Goal: Task Accomplishment & Management: Use online tool/utility

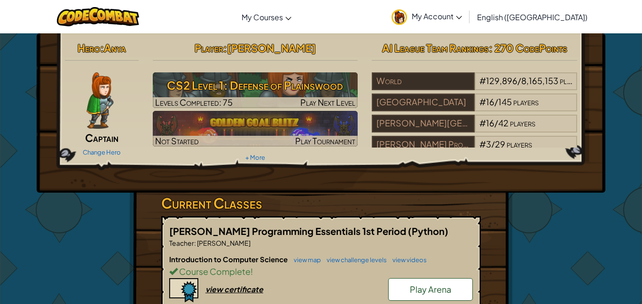
click at [370, 188] on div "Hero : Anya Captain Change Hero Player : [PERSON_NAME] CS2 Level 1: Defense of …" at bounding box center [321, 112] width 569 height 159
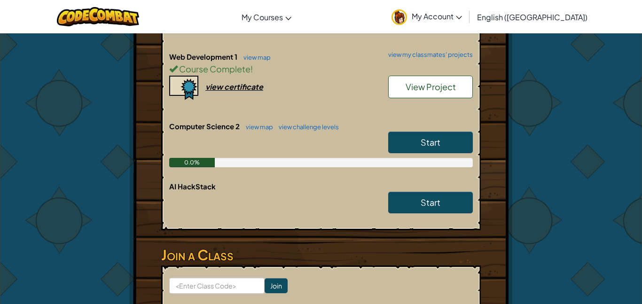
scroll to position [344, 0]
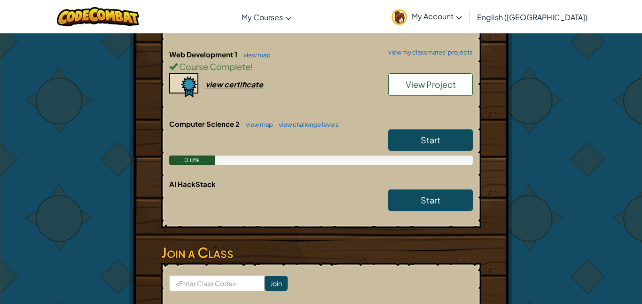
click at [432, 143] on span "Start" at bounding box center [431, 139] width 20 height 11
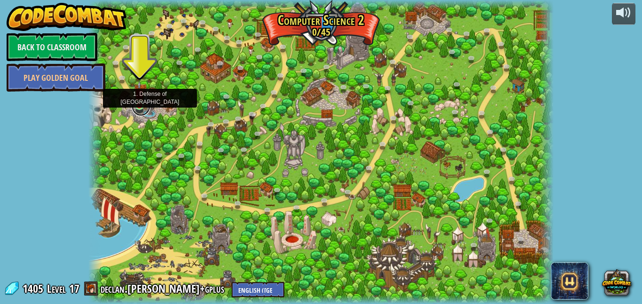
click at [141, 110] on link at bounding box center [141, 106] width 19 height 19
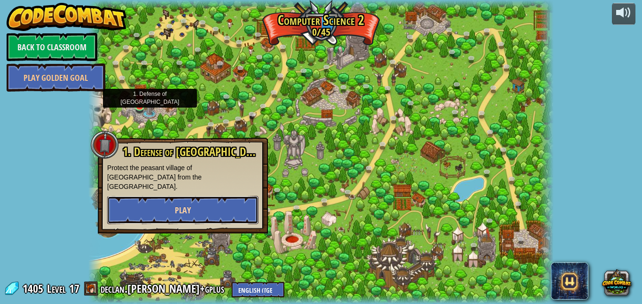
click at [236, 199] on button "Play" at bounding box center [182, 210] width 151 height 28
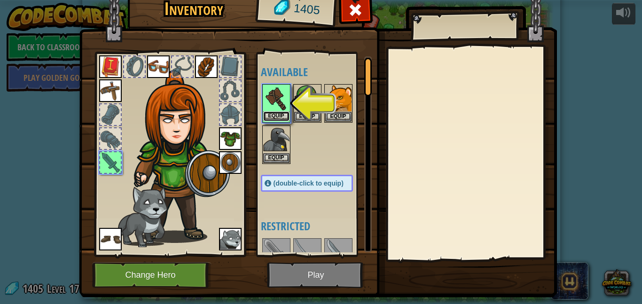
click at [273, 114] on button "Equip" at bounding box center [276, 116] width 26 height 10
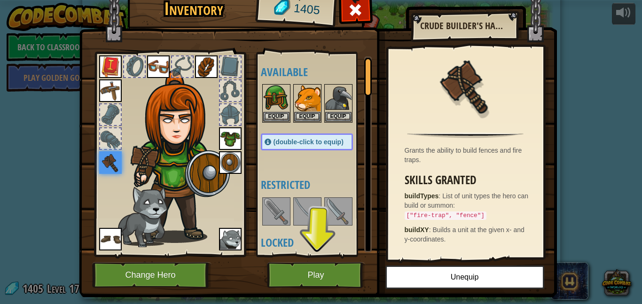
click at [329, 296] on img at bounding box center [318, 126] width 478 height 341
click at [316, 284] on button "Play" at bounding box center [316, 275] width 98 height 26
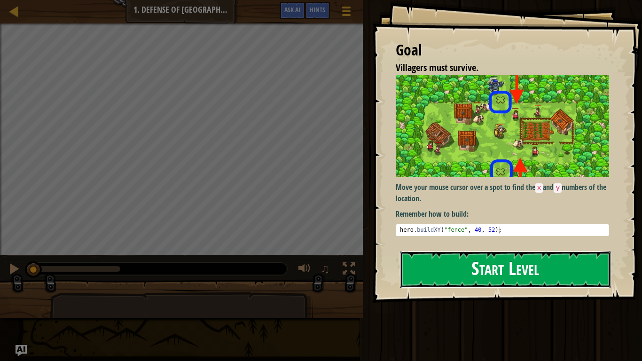
click at [529, 251] on button "Start Level" at bounding box center [505, 269] width 211 height 37
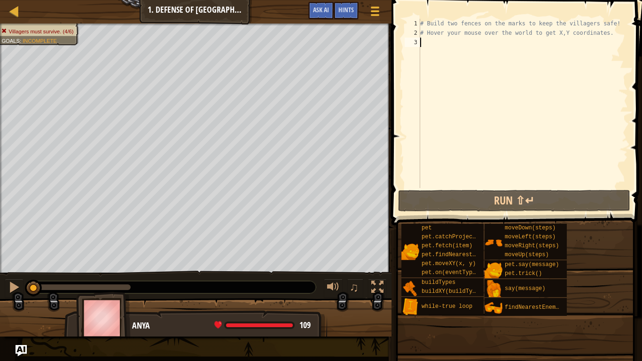
click at [483, 40] on div "# Build two fences on the marks to keep the villagers safe! # Hover your mouse …" at bounding box center [523, 113] width 210 height 188
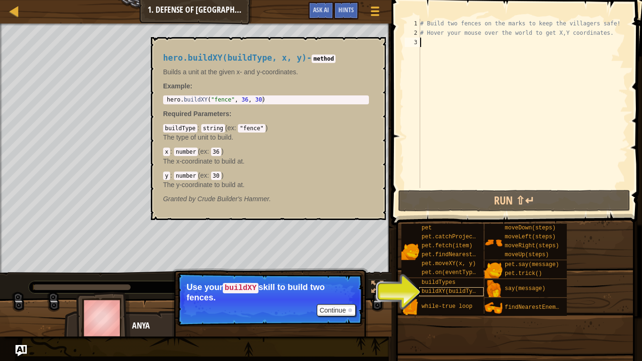
click at [445, 291] on span "buildXY(buildType, x, y)" at bounding box center [462, 291] width 81 height 7
click at [450, 42] on div "# Build two fences on the marks to keep the villagers safe! # Hover your mouse …" at bounding box center [523, 113] width 210 height 188
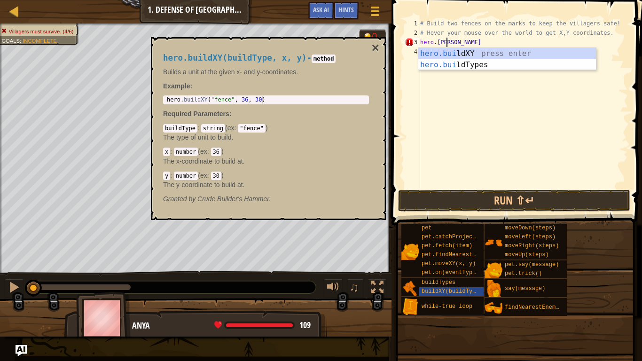
scroll to position [4, 4]
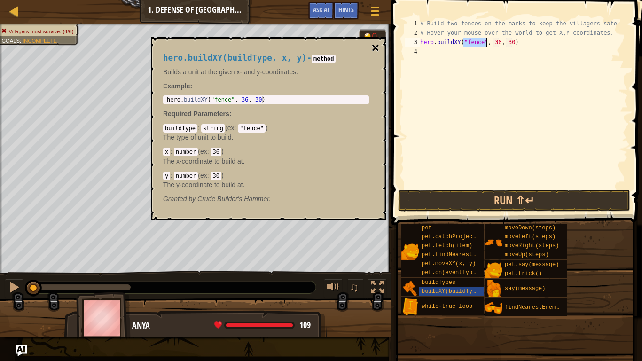
click at [376, 45] on button "×" at bounding box center [376, 47] width 8 height 13
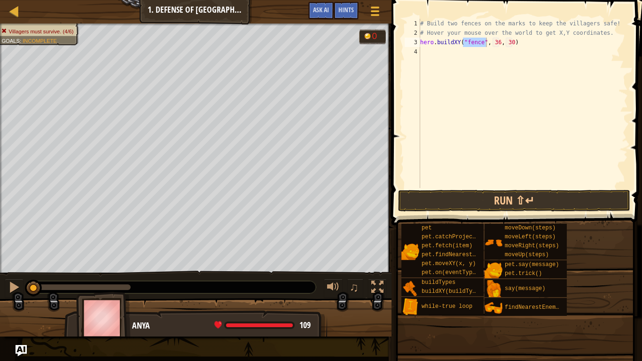
click at [499, 43] on div "# Build two fences on the marks to keep the villagers safe! # Hover your mouse …" at bounding box center [523, 113] width 210 height 188
click at [511, 40] on div "# Build two fences on the marks to keep the villagers safe! # Hover your mouse …" at bounding box center [523, 113] width 210 height 188
type textarea "hero.buildXY("fence", 40, 52)"
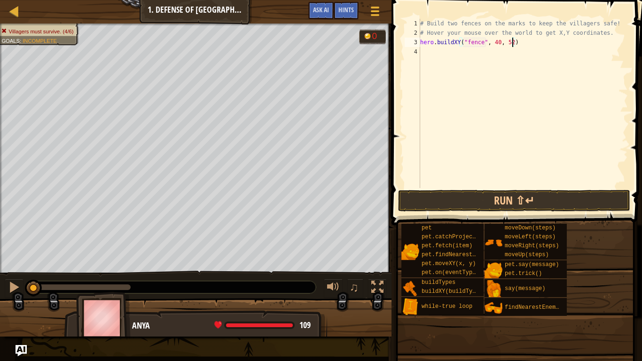
click at [541, 109] on div "# Build two fences on the marks to keep the villagers safe! # Hover your mouse …" at bounding box center [523, 113] width 210 height 188
click at [466, 204] on button "Run ⇧↵" at bounding box center [514, 201] width 232 height 22
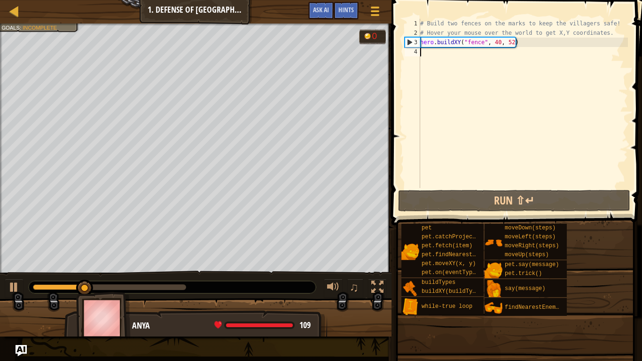
click at [491, 217] on span at bounding box center [515, 353] width 244 height 278
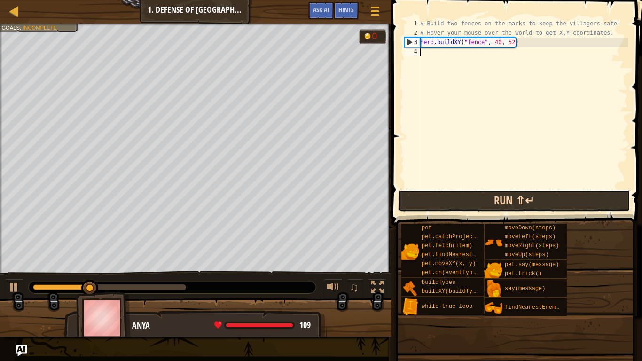
click at [464, 199] on button "Run ⇧↵" at bounding box center [514, 201] width 232 height 22
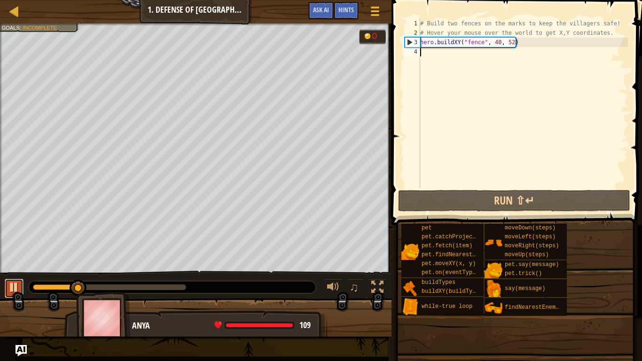
click at [12, 285] on div at bounding box center [14, 287] width 12 height 12
click at [472, 58] on div "# Build two fences on the marks to keep the villagers safe! # Hover your mouse …" at bounding box center [523, 113] width 210 height 188
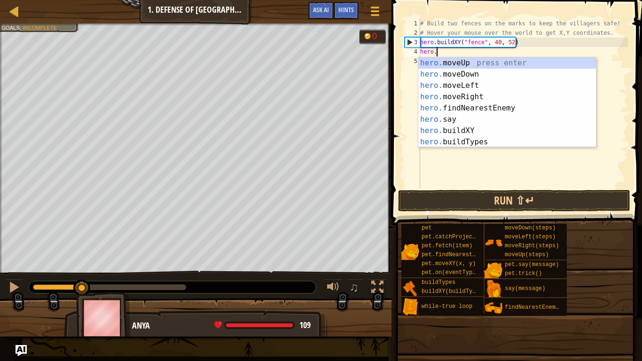
scroll to position [4, 3]
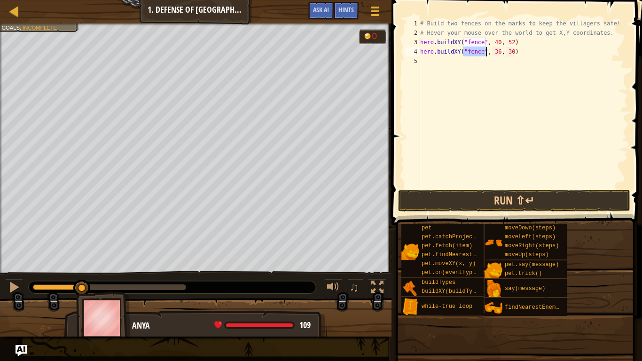
click at [498, 52] on div "# Build two fences on the marks to keep the villagers safe! # Hover your mouse …" at bounding box center [523, 113] width 210 height 188
click at [512, 52] on div "# Build two fences on the marks to keep the villagers safe! # Hover your mouse …" at bounding box center [523, 113] width 210 height 188
type textarea "hero.buildXY("fence", 40, 20)"
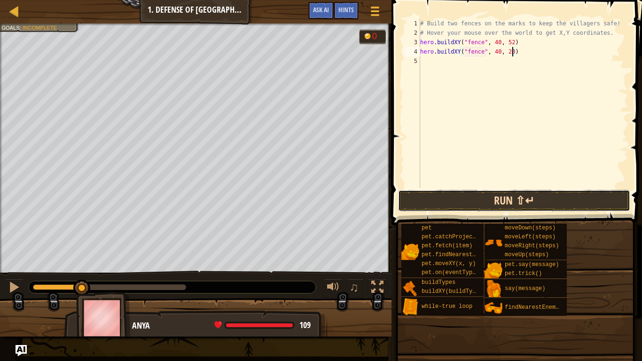
click at [559, 202] on button "Run ⇧↵" at bounding box center [514, 201] width 232 height 22
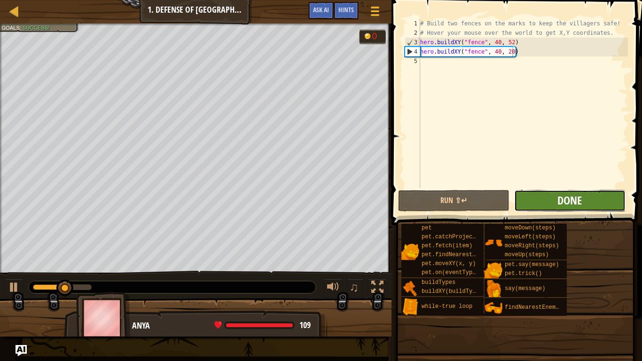
click at [557, 201] on button "Done" at bounding box center [569, 201] width 111 height 22
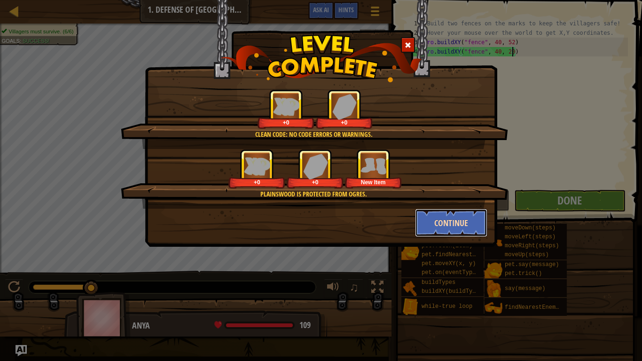
click at [445, 224] on button "Continue" at bounding box center [451, 223] width 73 height 28
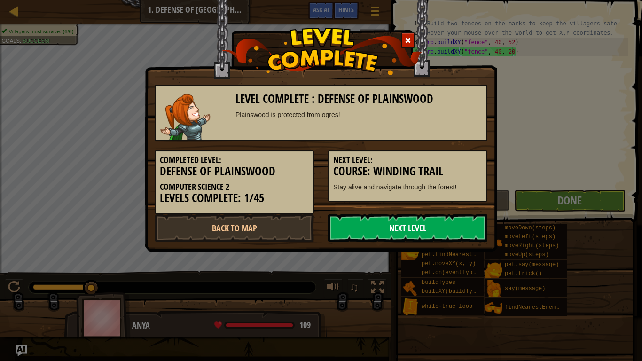
click at [447, 234] on link "Next Level" at bounding box center [407, 228] width 159 height 28
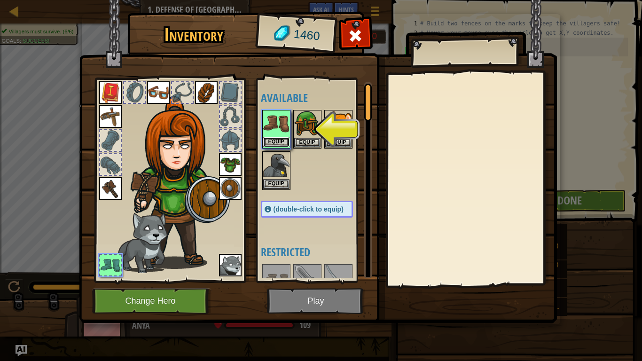
click at [269, 141] on button "Equip" at bounding box center [276, 142] width 26 height 10
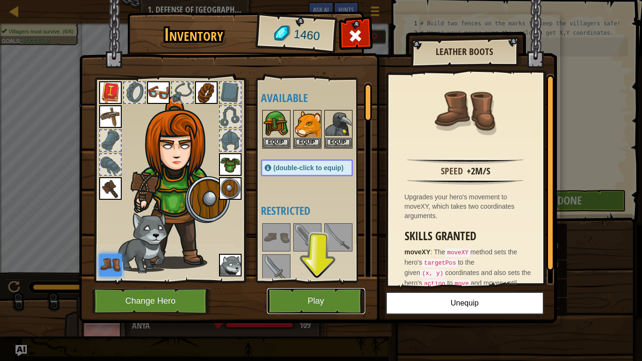
click at [321, 294] on button "Play" at bounding box center [316, 301] width 98 height 26
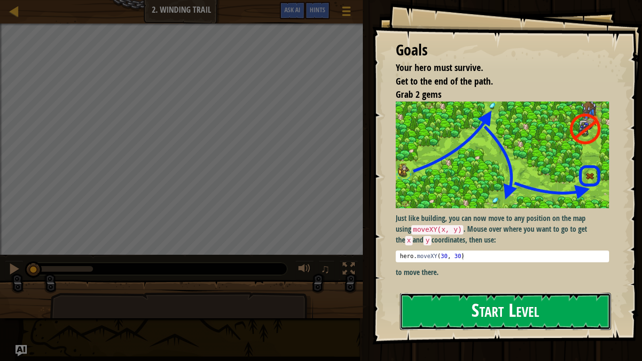
click at [524, 293] on button "Start Level" at bounding box center [505, 311] width 211 height 37
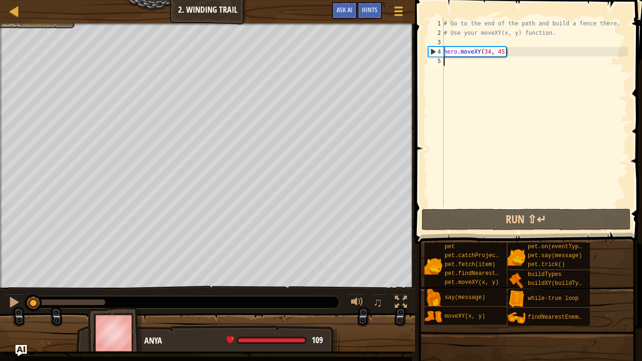
click at [467, 63] on div "# Go to the end of the path and build a fence there. # Use your moveXY(x, y) fu…" at bounding box center [535, 122] width 186 height 207
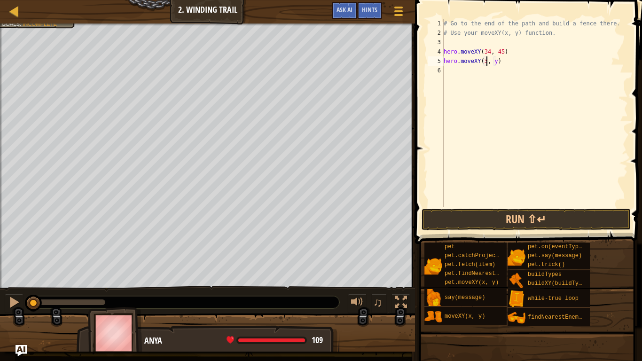
scroll to position [4, 7]
click at [501, 62] on div "# Go to the end of the path and build a fence there. # Use your moveXY(x, y) fu…" at bounding box center [535, 122] width 186 height 207
type textarea "hero.moveXY(36, 60)"
click at [513, 66] on div "# Go to the end of the path and build a fence there. # Use your moveXY(x, y) fu…" at bounding box center [535, 122] width 186 height 207
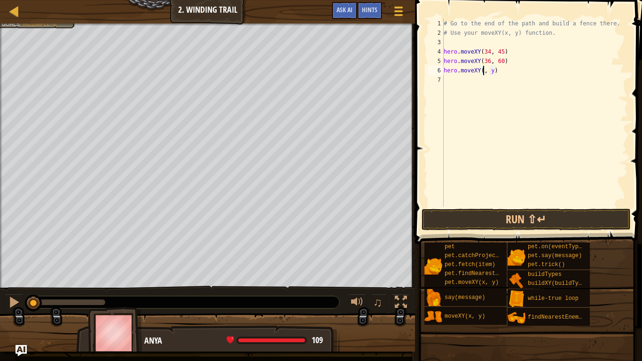
scroll to position [4, 7]
click at [501, 70] on div "# Go to the end of the path and build a fence there. # Use your moveXY(x, y) fu…" at bounding box center [535, 122] width 186 height 207
type textarea "hero.moveXY(47, 21)"
click at [495, 88] on div "# Go to the end of the path and build a fence there. # Use your moveXY(x, y) fu…" at bounding box center [535, 122] width 186 height 207
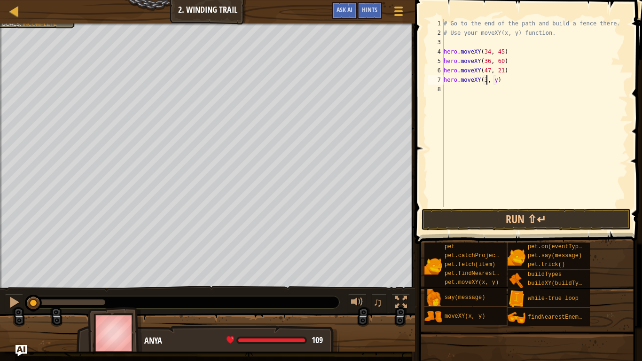
scroll to position [4, 7]
click at [501, 80] on div "# Go to the end of the path and build a fence there. # Use your moveXY(x, y) fu…" at bounding box center [535, 122] width 186 height 207
click at [504, 219] on button "Run ⇧↵" at bounding box center [526, 220] width 209 height 22
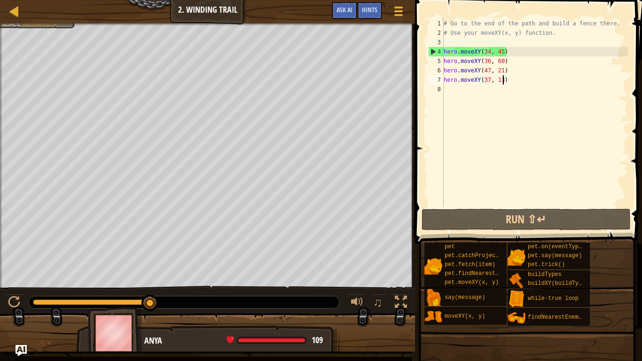
click at [546, 78] on div "# Go to the end of the path and build a fence there. # Use your moveXY(x, y) fu…" at bounding box center [535, 122] width 186 height 207
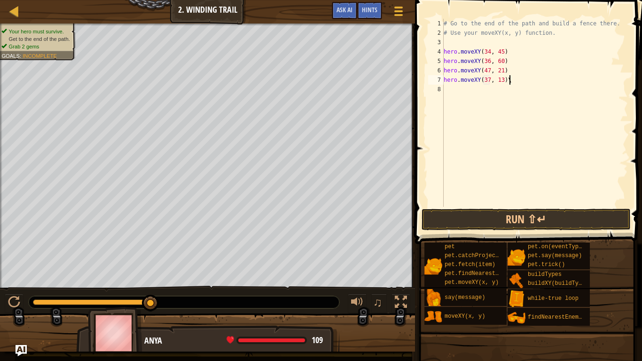
type textarea "hero.moveXY(37, 13)"
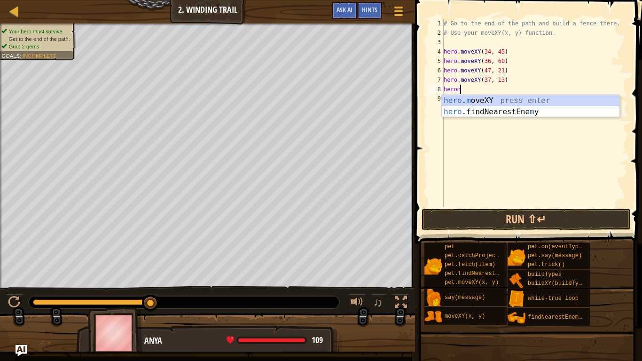
scroll to position [4, 2]
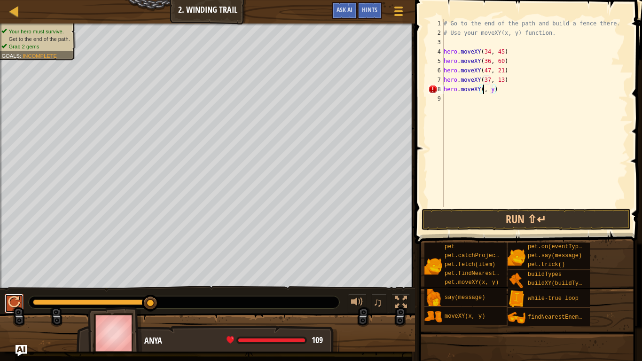
click at [13, 303] on div at bounding box center [14, 302] width 12 height 12
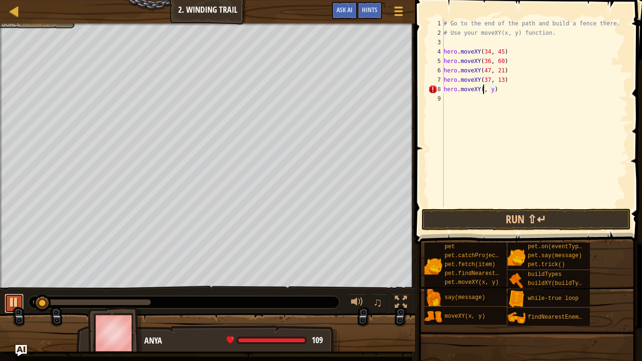
click at [8, 300] on div at bounding box center [14, 302] width 12 height 12
click at [500, 90] on div "# Go to the end of the path and build a fence there. # Use your moveXY(x, y) fu…" at bounding box center [535, 122] width 186 height 207
click at [482, 87] on div "# Go to the end of the path and build a fence there. # Use your moveXY(x, y) fu…" at bounding box center [535, 122] width 186 height 207
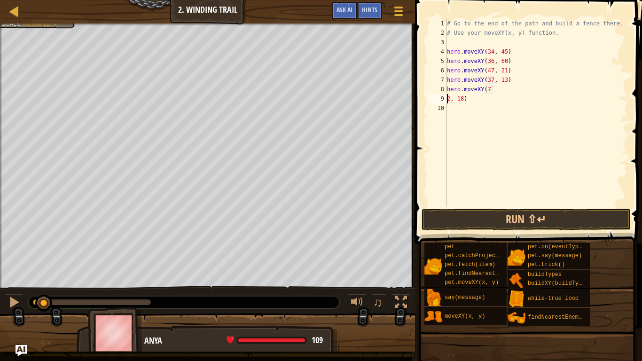
scroll to position [4, 2]
type textarea "hero.moveXY(72, 18)"
type textarea "l"
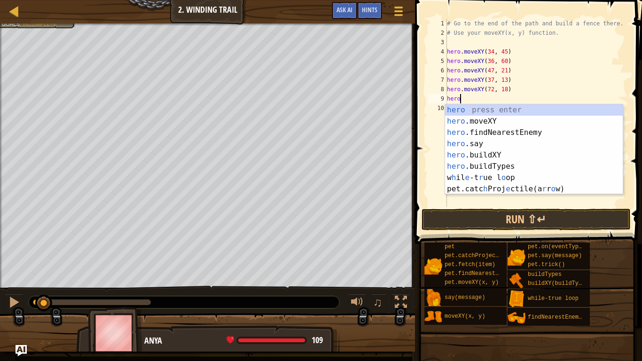
scroll to position [4, 1]
click at [483, 123] on div "hero press enter hero .moveXY press enter hero .findNearestEnemy press enter he…" at bounding box center [534, 160] width 178 height 113
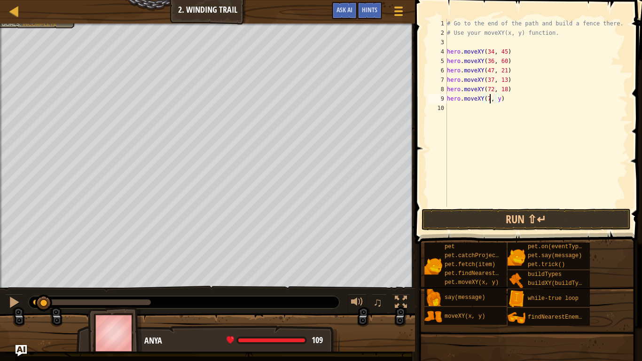
scroll to position [4, 7]
click at [502, 96] on div "# Go to the end of the path and build a fence there. # Use your moveXY(x, y) fu…" at bounding box center [536, 122] width 183 height 207
click at [562, 226] on button "Run ⇧↵" at bounding box center [526, 220] width 209 height 22
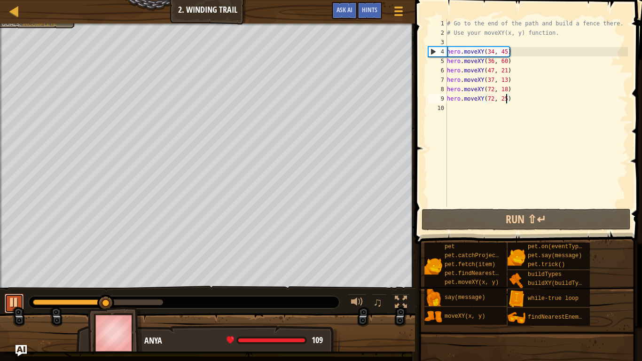
click at [13, 303] on div at bounding box center [14, 302] width 12 height 12
click at [482, 99] on div "# Go to the end of the path and build a fence there. # Use your moveXY(x, y) fu…" at bounding box center [536, 122] width 183 height 207
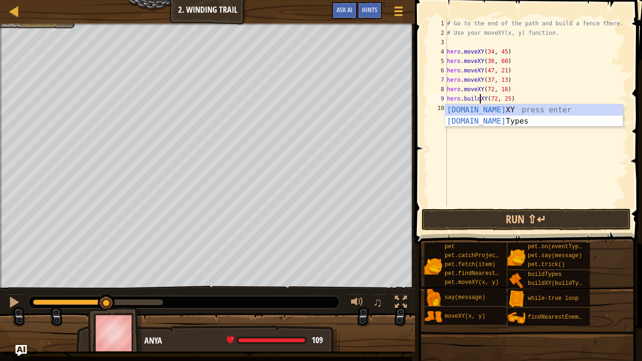
scroll to position [4, 5]
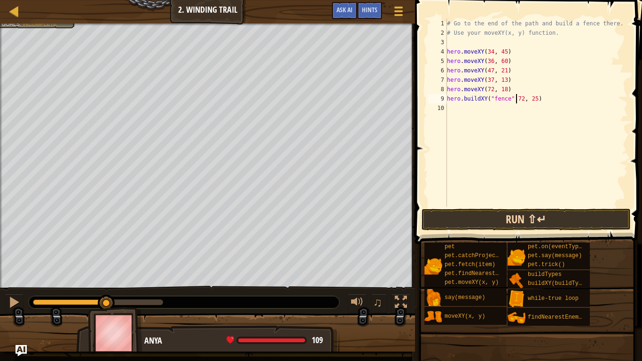
type textarea "hero.buildXY("fence",72, 25)"
click at [555, 224] on button "Run ⇧↵" at bounding box center [526, 220] width 209 height 22
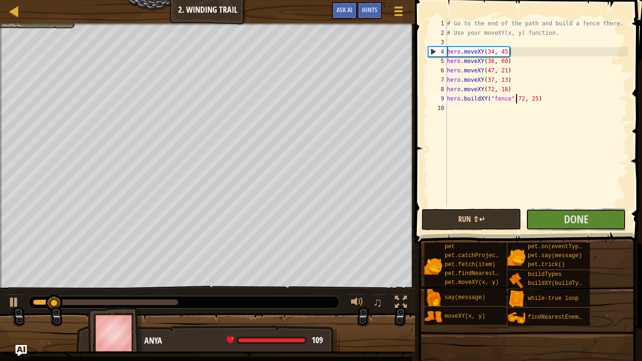
click at [555, 224] on button "Done" at bounding box center [576, 220] width 100 height 22
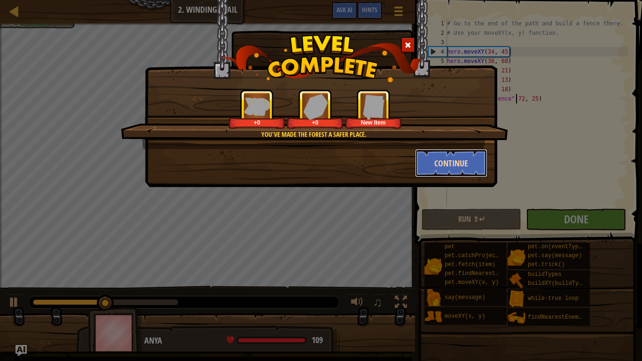
click at [456, 168] on button "Continue" at bounding box center [451, 163] width 73 height 28
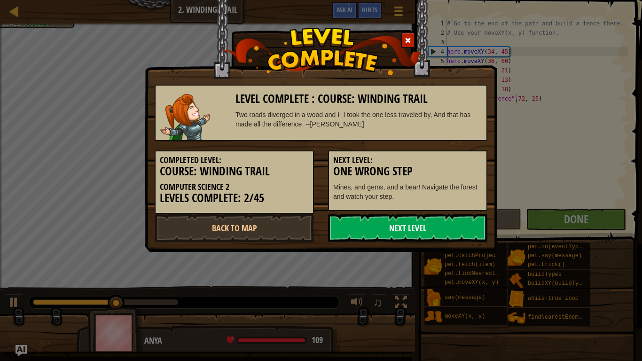
click at [387, 229] on link "Next Level" at bounding box center [407, 228] width 159 height 28
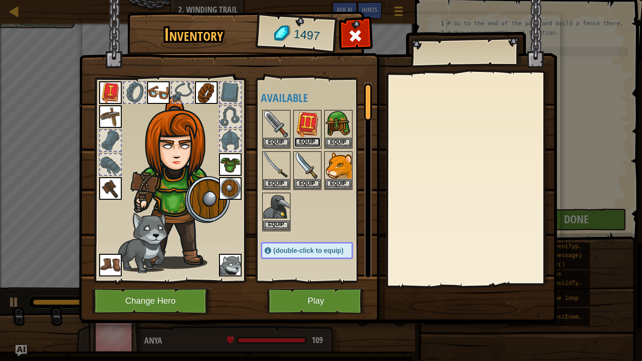
click at [307, 141] on button "Equip" at bounding box center [307, 142] width 26 height 10
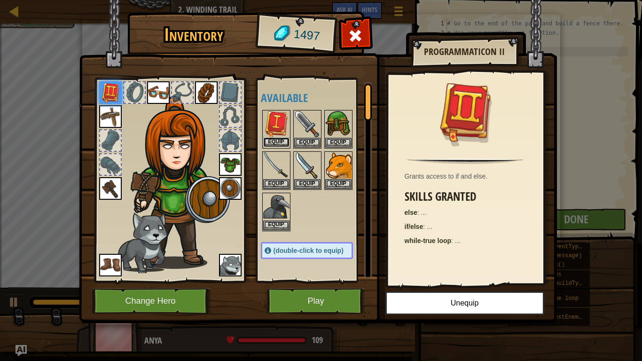
click at [281, 145] on button "Equip" at bounding box center [276, 142] width 26 height 10
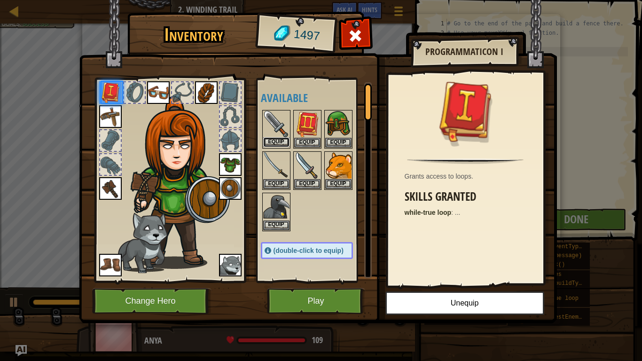
click at [281, 145] on button "Equip" at bounding box center [276, 142] width 26 height 10
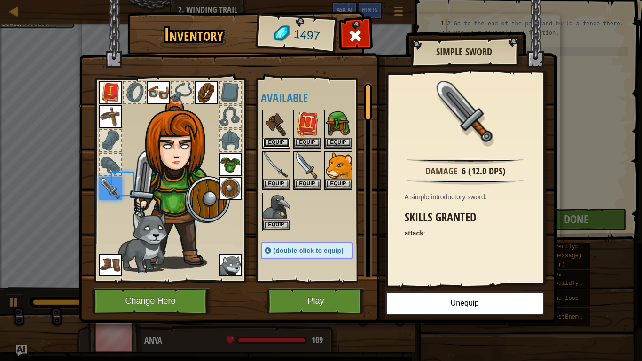
click at [281, 145] on button "Equip" at bounding box center [276, 143] width 26 height 10
click at [0, 0] on button "Equip" at bounding box center [0, 0] width 0 height 0
click at [281, 145] on button "Equip" at bounding box center [276, 143] width 26 height 10
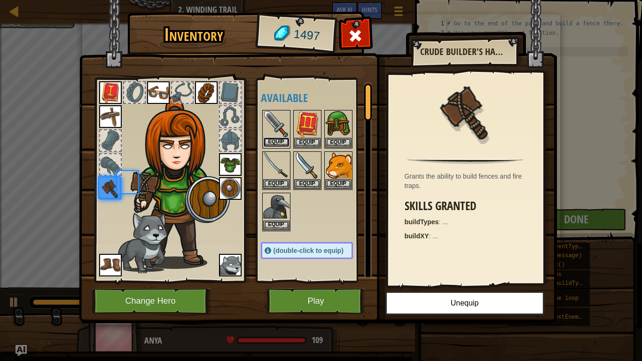
click at [281, 145] on button "Equip" at bounding box center [276, 142] width 26 height 10
click at [0, 0] on button "Equip" at bounding box center [0, 0] width 0 height 0
click at [281, 145] on button "Equip" at bounding box center [276, 142] width 26 height 10
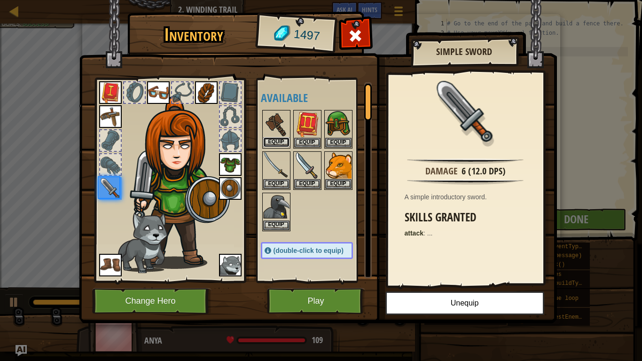
click at [281, 144] on button "Equip" at bounding box center [276, 142] width 26 height 10
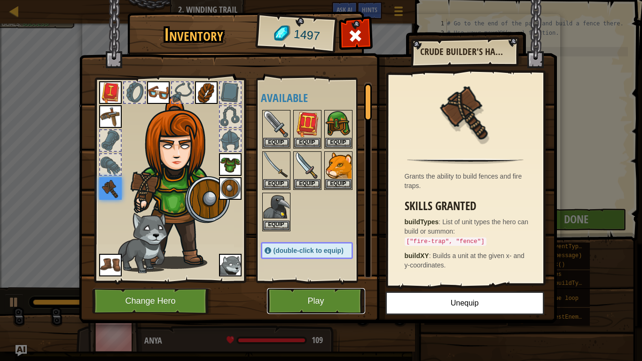
click at [295, 304] on button "Play" at bounding box center [316, 301] width 98 height 26
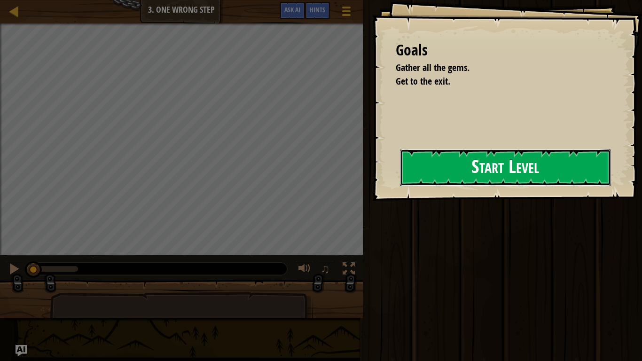
click at [543, 171] on button "Start Level" at bounding box center [505, 167] width 211 height 37
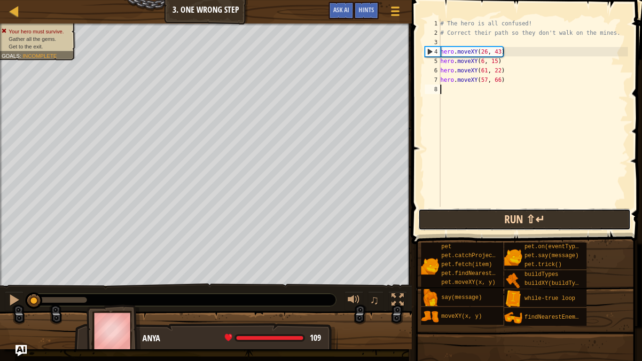
click at [512, 223] on button "Run ⇧↵" at bounding box center [524, 220] width 212 height 22
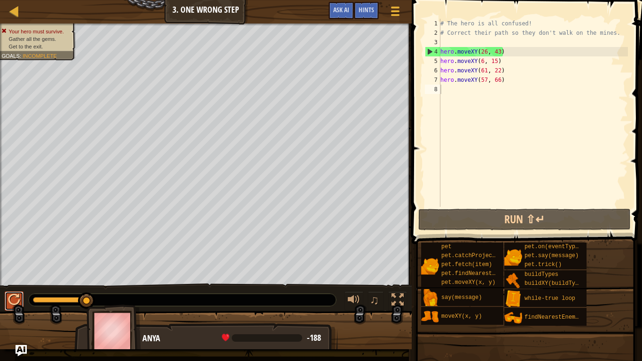
click at [12, 303] on div at bounding box center [14, 300] width 12 height 12
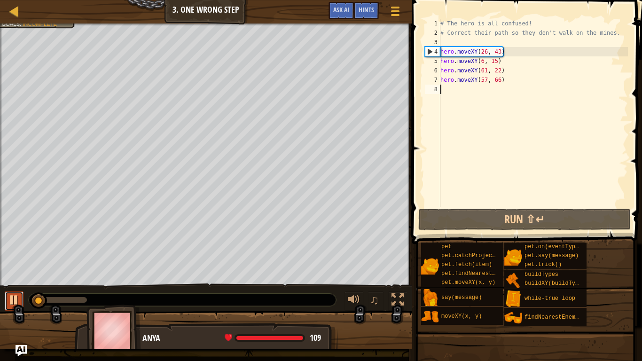
click at [13, 303] on div at bounding box center [14, 300] width 12 height 12
click at [486, 50] on div "# The hero is all confused! # Correct their path so they don't walk on the mine…" at bounding box center [533, 122] width 189 height 207
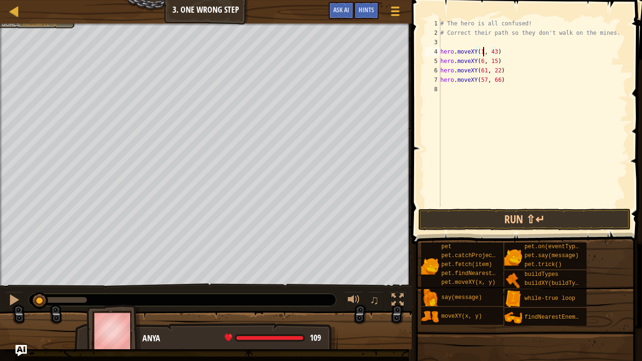
scroll to position [4, 7]
click at [512, 219] on button "Run ⇧↵" at bounding box center [524, 220] width 212 height 22
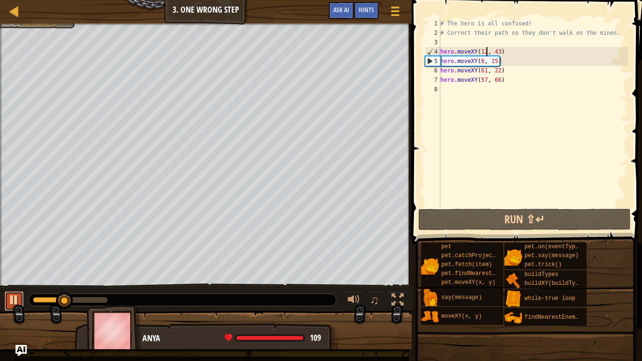
click at [12, 301] on div at bounding box center [14, 300] width 12 height 12
click at [484, 60] on div "# The hero is all confused! # Correct their path so they don't walk on the mine…" at bounding box center [533, 122] width 189 height 207
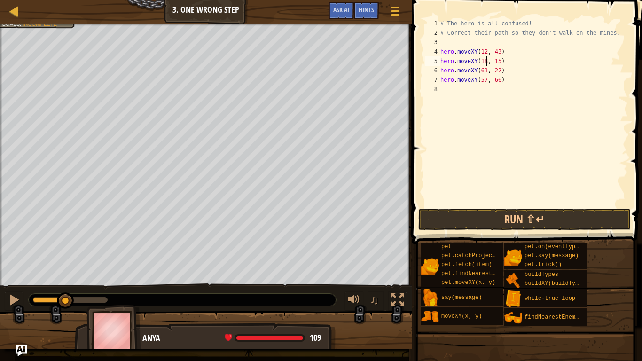
click at [499, 61] on div "# The hero is all confused! # Correct their path so they don't walk on the mine…" at bounding box center [533, 122] width 189 height 207
click at [465, 217] on button "Run ⇧↵" at bounding box center [524, 220] width 212 height 22
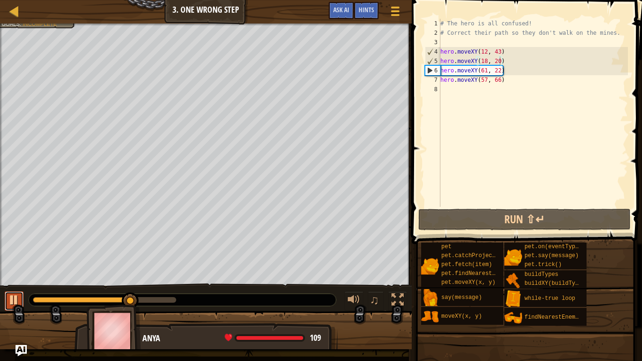
click at [15, 300] on div at bounding box center [14, 300] width 12 height 12
click at [484, 70] on div "# The hero is all confused! # Correct their path so they don't walk on the mine…" at bounding box center [533, 122] width 189 height 207
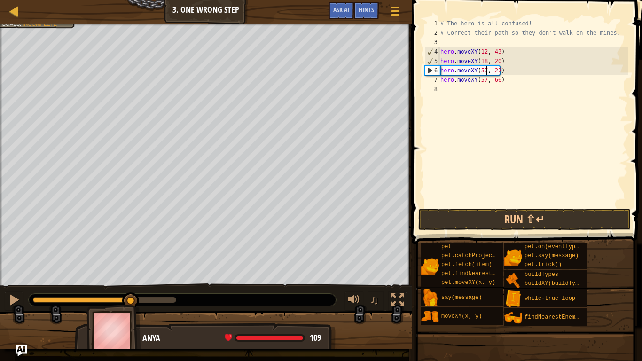
scroll to position [4, 7]
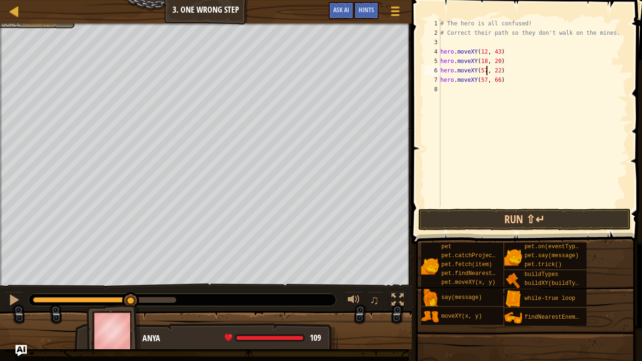
click at [499, 70] on div "# The hero is all confused! # Correct their path so they don't walk on the mine…" at bounding box center [533, 122] width 189 height 207
click at [486, 80] on div "# The hero is all confused! # Correct their path so they don't walk on the mine…" at bounding box center [533, 122] width 189 height 207
click at [497, 81] on div "# The hero is all confused! # Correct their path so they don't walk on the mine…" at bounding box center [533, 122] width 189 height 207
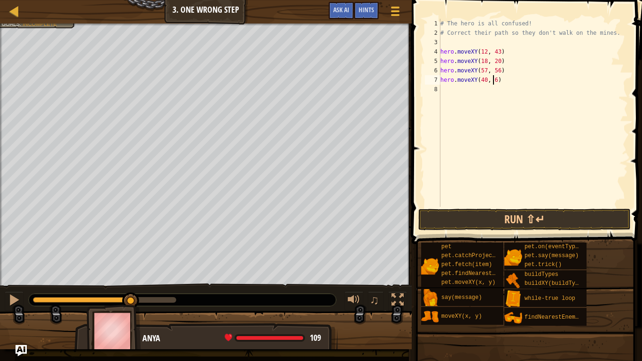
type textarea "hero.moveXY(40, 56)"
click at [535, 83] on div "# The hero is all confused! # Correct their path so they don't walk on the mine…" at bounding box center [533, 122] width 189 height 207
click at [496, 89] on div "# The hero is all confused! # Correct their path so they don't walk on the mine…" at bounding box center [533, 122] width 189 height 207
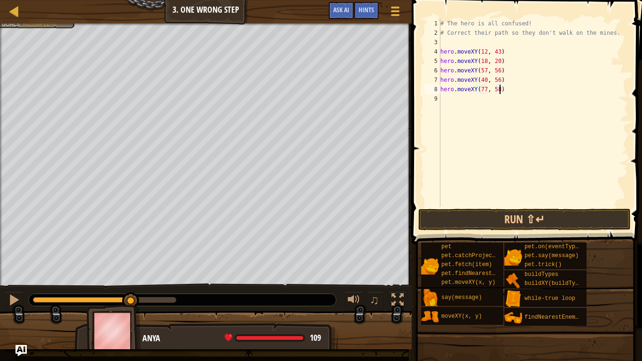
scroll to position [4, 8]
click at [560, 209] on button "Run ⇧↵" at bounding box center [524, 220] width 212 height 22
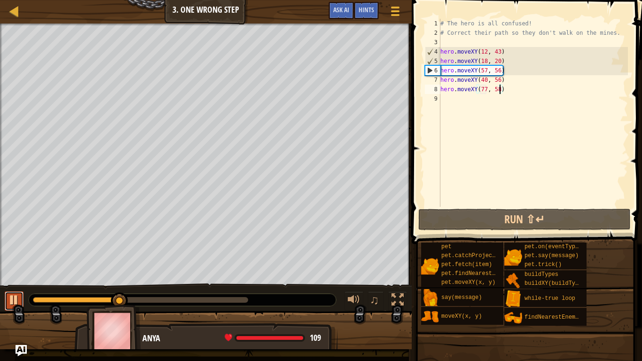
click at [11, 301] on div at bounding box center [14, 300] width 12 height 12
click at [486, 72] on div "# The hero is all confused! # Correct their path so they don't walk on the mine…" at bounding box center [533, 122] width 189 height 207
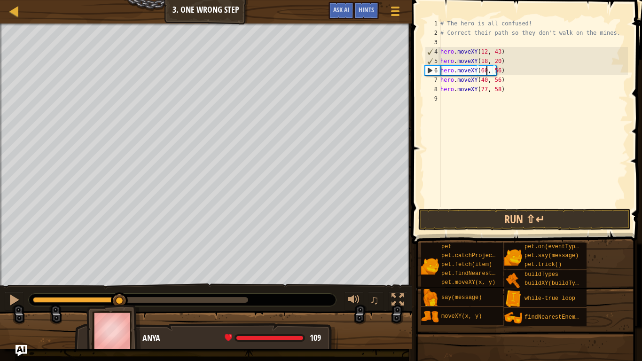
scroll to position [4, 7]
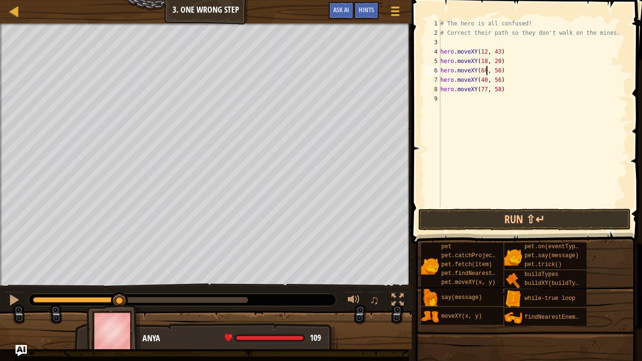
click at [499, 70] on div "# The hero is all confused! # Correct their path so they don't walk on the mine…" at bounding box center [533, 122] width 189 height 207
click at [560, 224] on button "Run ⇧↵" at bounding box center [524, 220] width 212 height 22
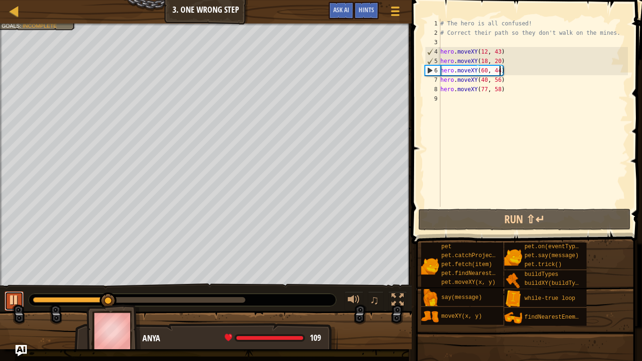
click at [10, 302] on div at bounding box center [14, 300] width 12 height 12
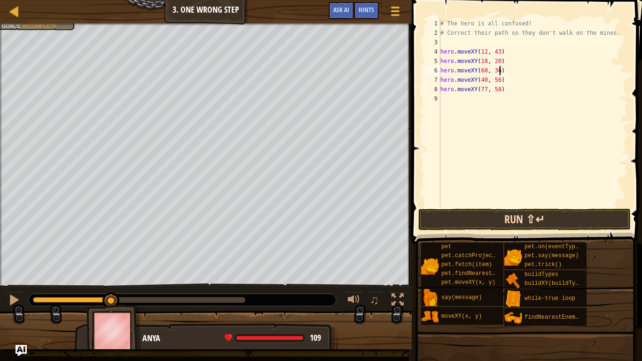
type textarea "hero.moveXY(60, 36)"
click at [540, 218] on button "Run ⇧↵" at bounding box center [524, 220] width 212 height 22
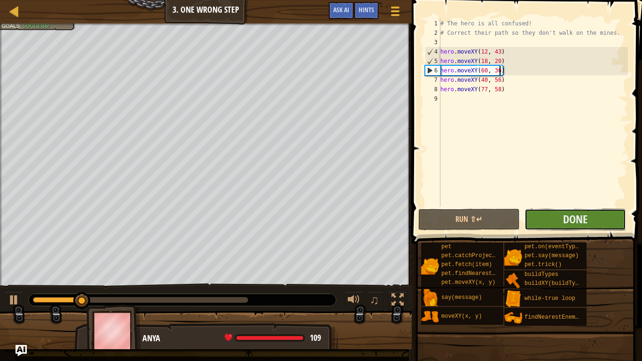
click at [554, 221] on button "Done" at bounding box center [576, 220] width 102 height 22
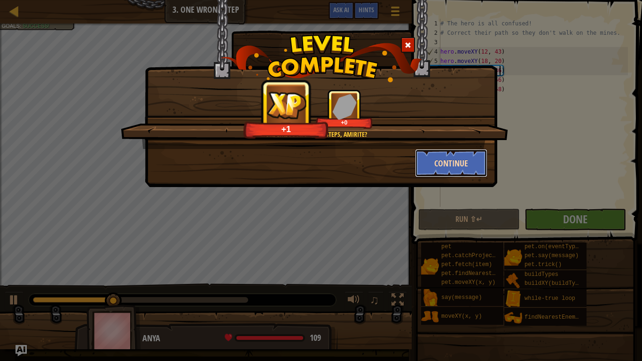
click at [452, 163] on button "Continue" at bounding box center [451, 163] width 73 height 28
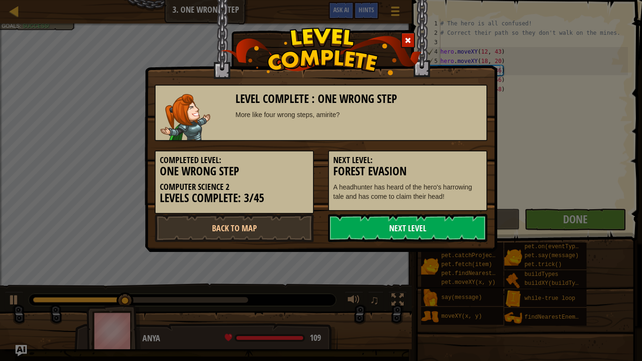
click at [451, 227] on link "Next Level" at bounding box center [407, 228] width 159 height 28
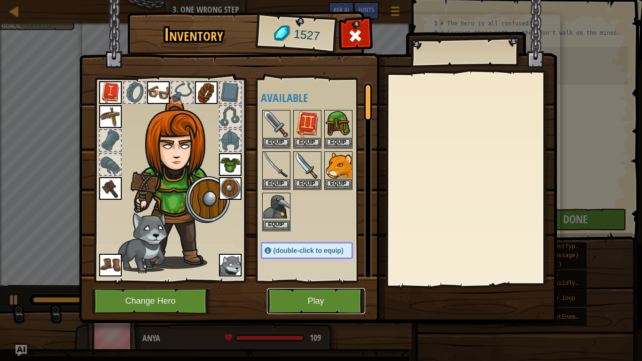
click at [328, 298] on button "Play" at bounding box center [316, 301] width 98 height 26
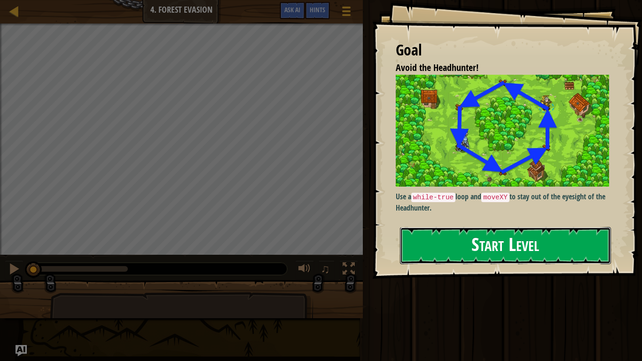
click at [546, 252] on button "Start Level" at bounding box center [505, 245] width 211 height 37
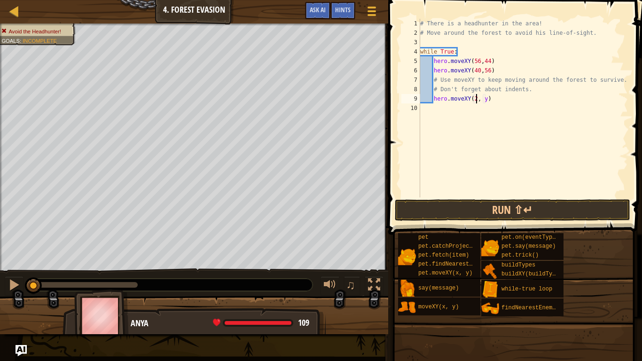
scroll to position [4, 8]
click at [490, 99] on div "# There is a headhunter in the area! # Move around the forest to avoid his line…" at bounding box center [523, 117] width 210 height 197
type textarea "hero.moveXY(24, 44)"
click at [517, 99] on div "# There is a headhunter in the area! # Move around the forest to avoid his line…" at bounding box center [523, 117] width 210 height 197
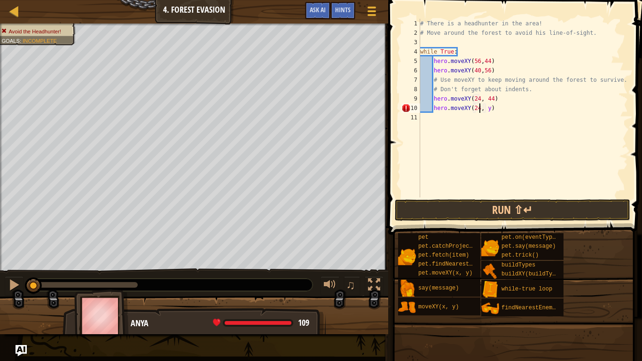
scroll to position [4, 8]
click at [490, 107] on div "# There is a headhunter in the area! # Move around the forest to avoid his line…" at bounding box center [523, 117] width 210 height 197
type textarea "hero.moveXY(24, 24)"
click at [509, 113] on div "# There is a headhunter in the area! # Move around the forest to avoid his line…" at bounding box center [523, 117] width 210 height 197
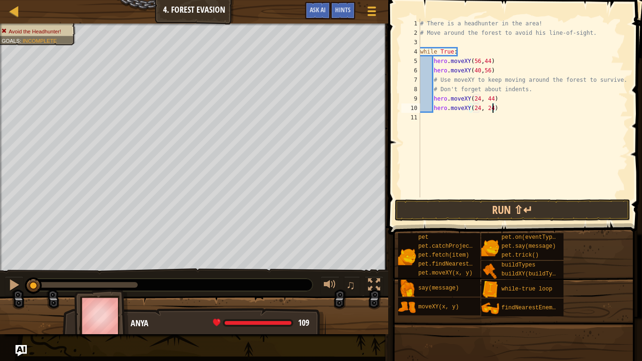
scroll to position [4, 0]
type textarea "\"
click at [515, 110] on div "# There is a headhunter in the area! # Move around the forest to avoid his line…" at bounding box center [523, 117] width 210 height 197
type textarea "hero.moveXY(24, 24)"
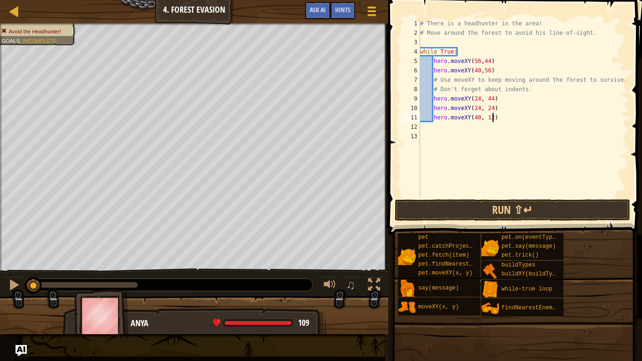
click at [500, 118] on div "# There is a headhunter in the area! # Move around the forest to avoid his line…" at bounding box center [523, 117] width 210 height 197
type textarea "hero.moveXY(40, 12)"
click at [489, 127] on div "# There is a headhunter in the area! # Move around the forest to avoid his line…" at bounding box center [523, 117] width 210 height 197
type textarea "hero.moveXY(56, 24)"
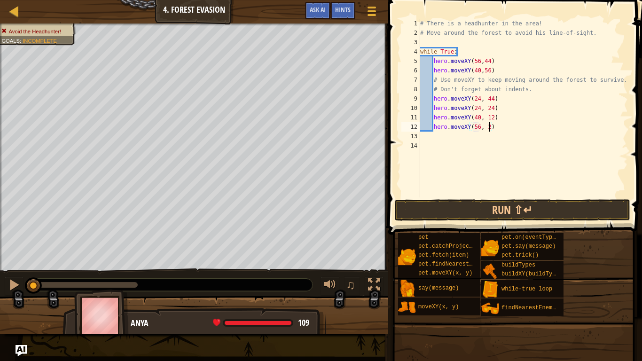
scroll to position [4, 10]
click at [506, 132] on div "# There is a headhunter in the area! # Move around the forest to avoid his line…" at bounding box center [523, 117] width 210 height 197
type textarea "hero.moveXY(56, 24)"
click at [493, 208] on button "Run ⇧↵" at bounding box center [512, 210] width 235 height 22
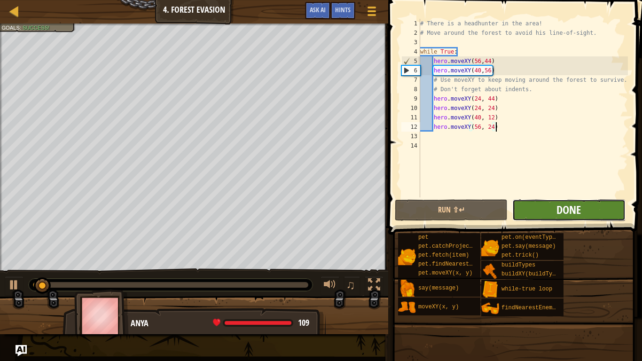
click at [560, 209] on span "Done" at bounding box center [568, 209] width 24 height 15
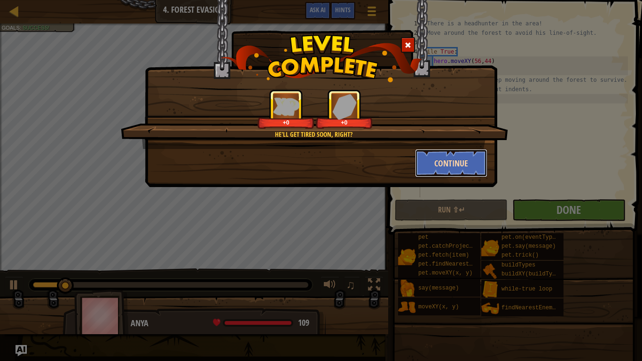
click at [448, 167] on button "Continue" at bounding box center [451, 163] width 73 height 28
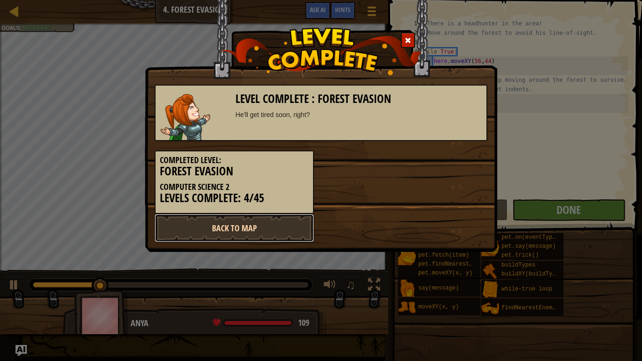
click at [271, 225] on link "Back to Map" at bounding box center [234, 228] width 159 height 28
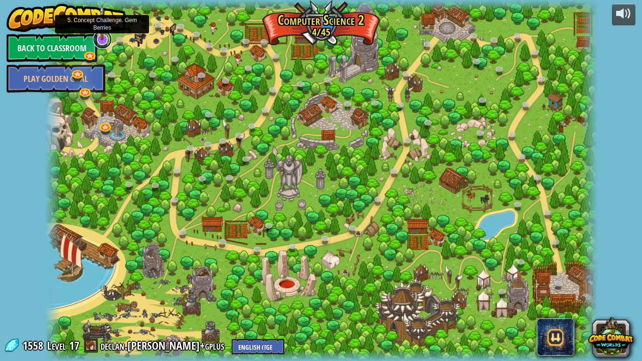
click at [103, 41] on link at bounding box center [102, 39] width 19 height 19
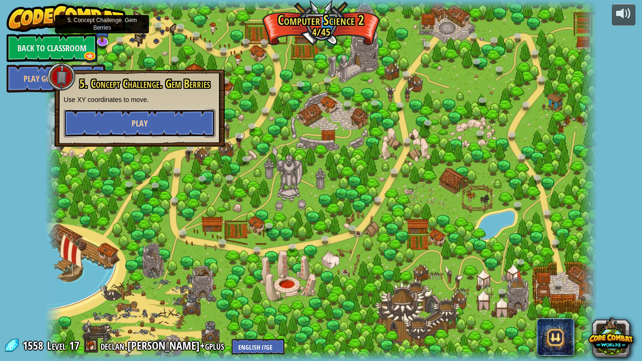
click at [174, 133] on button "Play" at bounding box center [139, 123] width 151 height 28
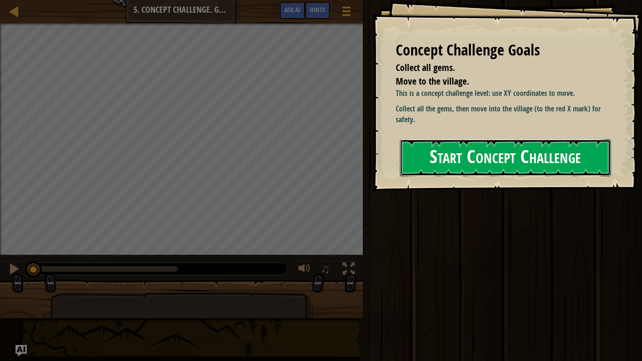
click at [492, 162] on button "Start Concept Challenge" at bounding box center [505, 157] width 211 height 37
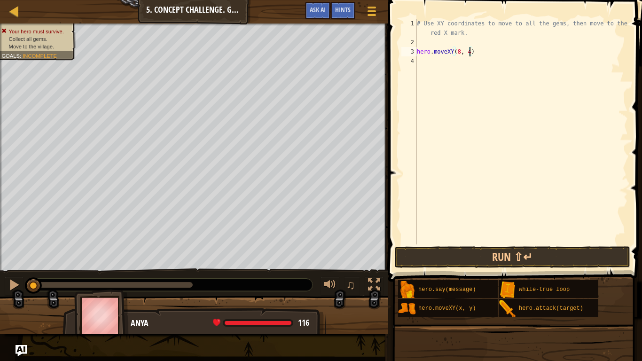
scroll to position [4, 8]
type textarea "hero.moveXY(8, 48)"
click at [433, 60] on div "# Use XY coordinates to move to all the gems, then move to the red X mark. hero…" at bounding box center [521, 146] width 213 height 254
type textarea "hero.moveXY(8, 12)"
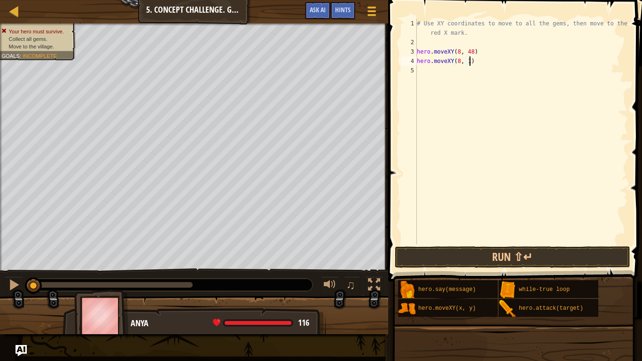
scroll to position [4, 8]
click at [506, 65] on div "# Use XY coordinates to move to all the gems, then move to the red X mark. hero…" at bounding box center [521, 146] width 213 height 254
click at [496, 71] on div "# Use XY coordinates to move to all the gems, then move to the red X mark. hero…" at bounding box center [521, 146] width 213 height 254
type textarea "hero.moveXY(12, 26)\"
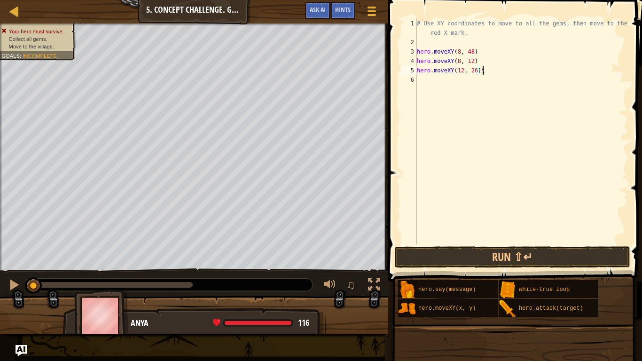
scroll to position [4, 0]
type textarea "hero.moveXY(12, 26)"
type textarea "hero.moveXY(24, 26)"
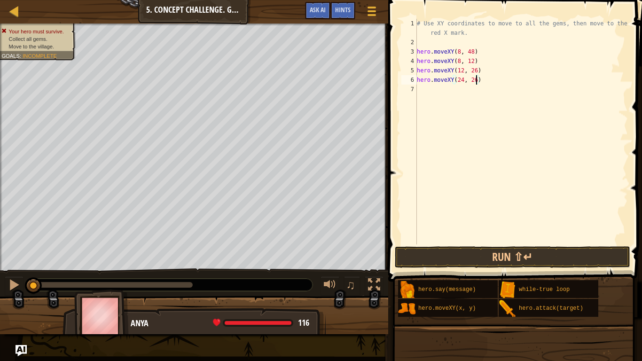
click at [490, 84] on div "# Use XY coordinates to move to all the gems, then move to the red X mark. hero…" at bounding box center [521, 146] width 213 height 254
click at [473, 89] on div "# Use XY coordinates to move to all the gems, then move to the red X mark. hero…" at bounding box center [521, 146] width 213 height 254
click at [489, 89] on div "# Use XY coordinates to move to all the gems, then move to the red X mark. hero…" at bounding box center [521, 146] width 213 height 254
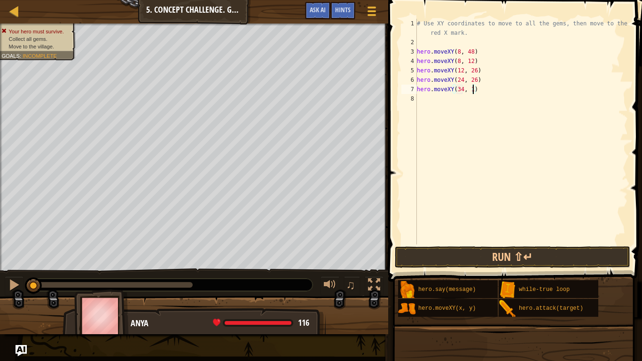
type textarea "hero.moveXY(34, 14)"
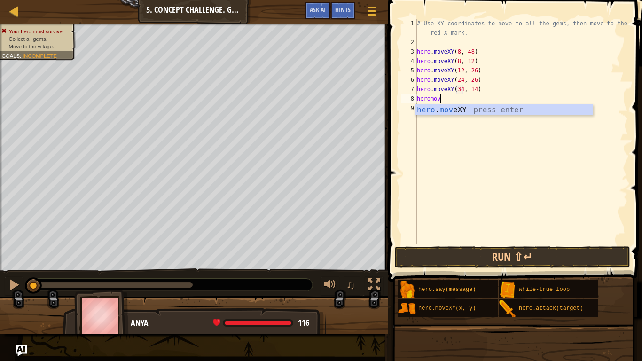
scroll to position [4, 3]
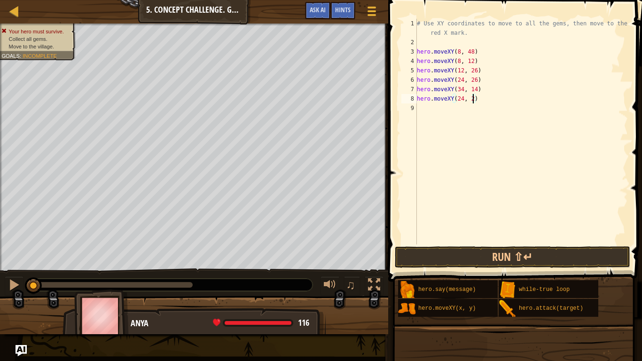
type textarea "hero.moveXY(24, 26)"
click at [501, 105] on div "# Use XY coordinates to move to all the gems, then move to the red X mark. hero…" at bounding box center [521, 146] width 213 height 254
type textarea "hero.moveXY(40, 56)"
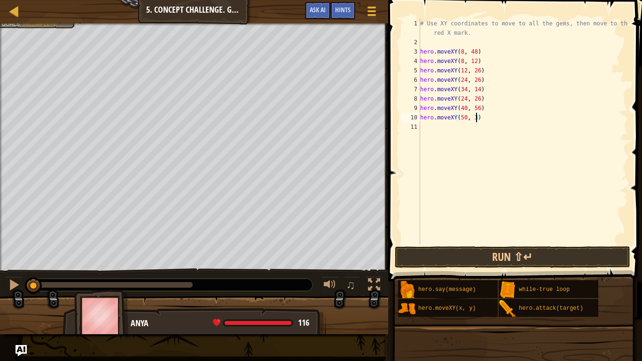
scroll to position [4, 8]
click at [536, 112] on div "# Use XY coordinates to move to all the gems, then move to the red X mark. hero…" at bounding box center [523, 146] width 210 height 254
click at [541, 118] on div "# Use XY coordinates to move to all the gems, then move to the red X mark. hero…" at bounding box center [523, 146] width 210 height 254
type textarea "hero.moveXY(50, 34)"
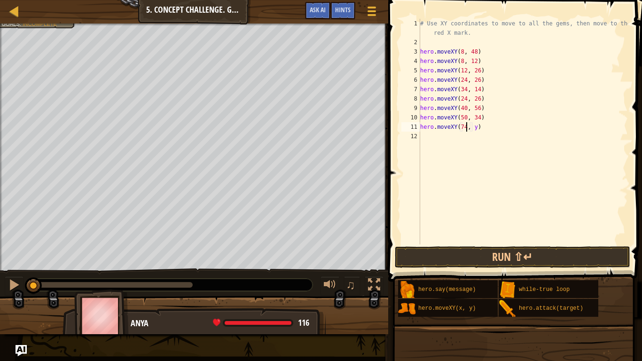
click at [476, 126] on div "# Use XY coordinates to move to all the gems, then move to the red X mark. hero…" at bounding box center [523, 146] width 210 height 254
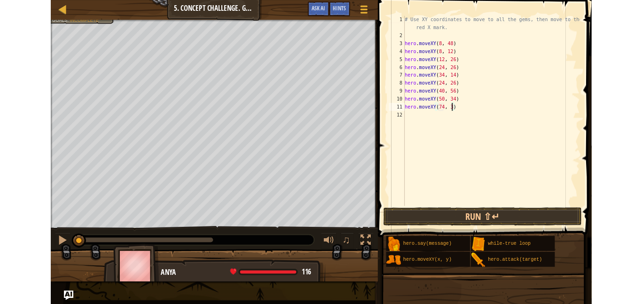
scroll to position [4, 8]
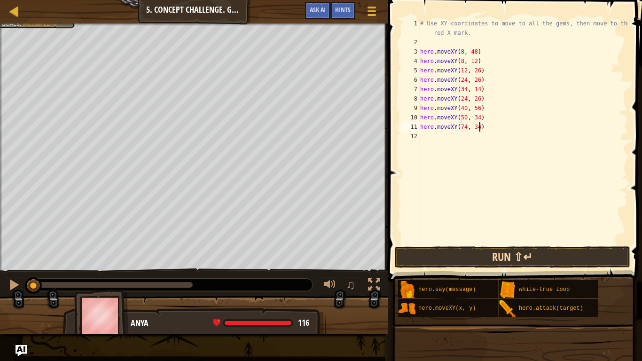
type textarea "hero.moveXY(74, 34)"
click at [563, 260] on button "Run ⇧↵" at bounding box center [512, 257] width 235 height 22
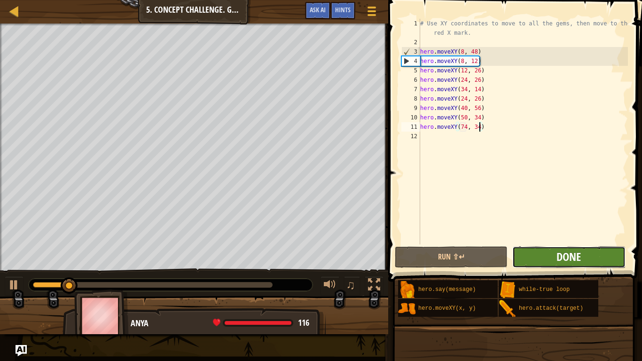
click at [565, 262] on span "Done" at bounding box center [568, 256] width 24 height 15
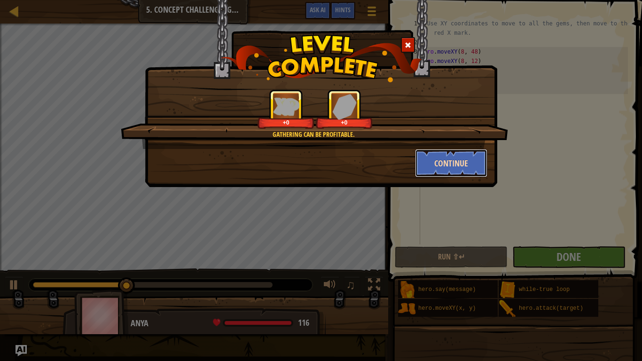
click at [437, 168] on button "Continue" at bounding box center [451, 163] width 73 height 28
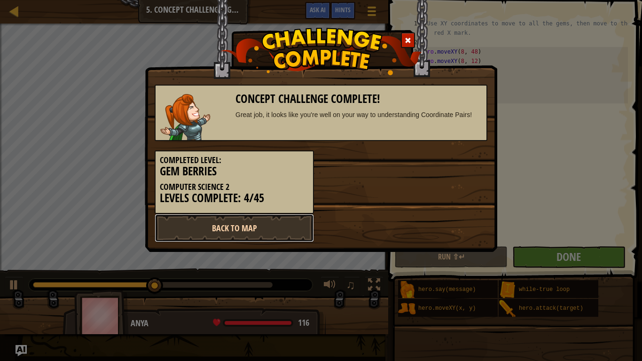
click at [277, 238] on link "Back to Map" at bounding box center [234, 228] width 159 height 28
